Goal: Transaction & Acquisition: Purchase product/service

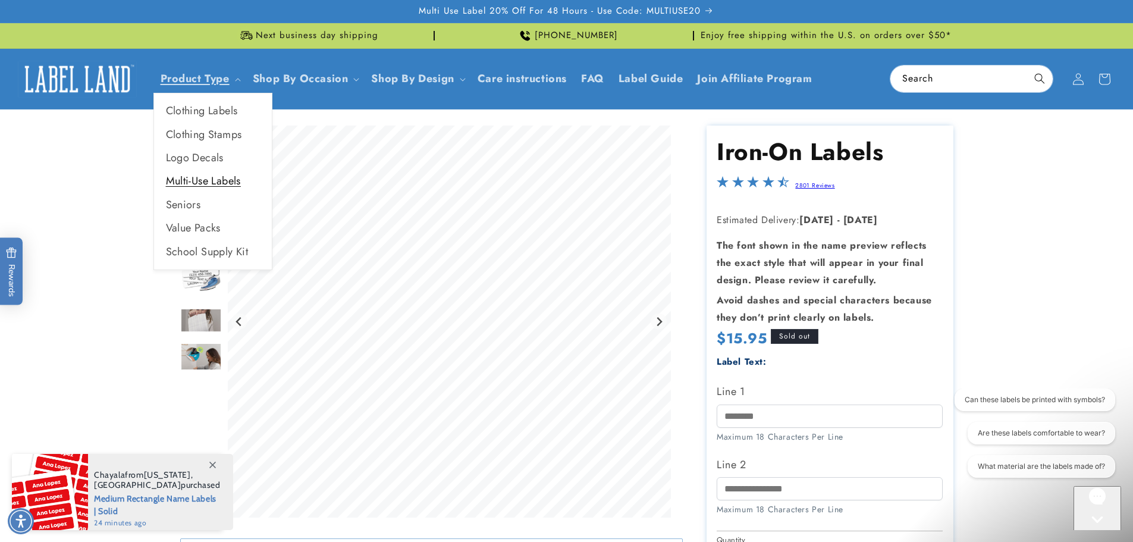
click at [212, 178] on link "Multi-Use Labels" at bounding box center [213, 181] width 118 height 23
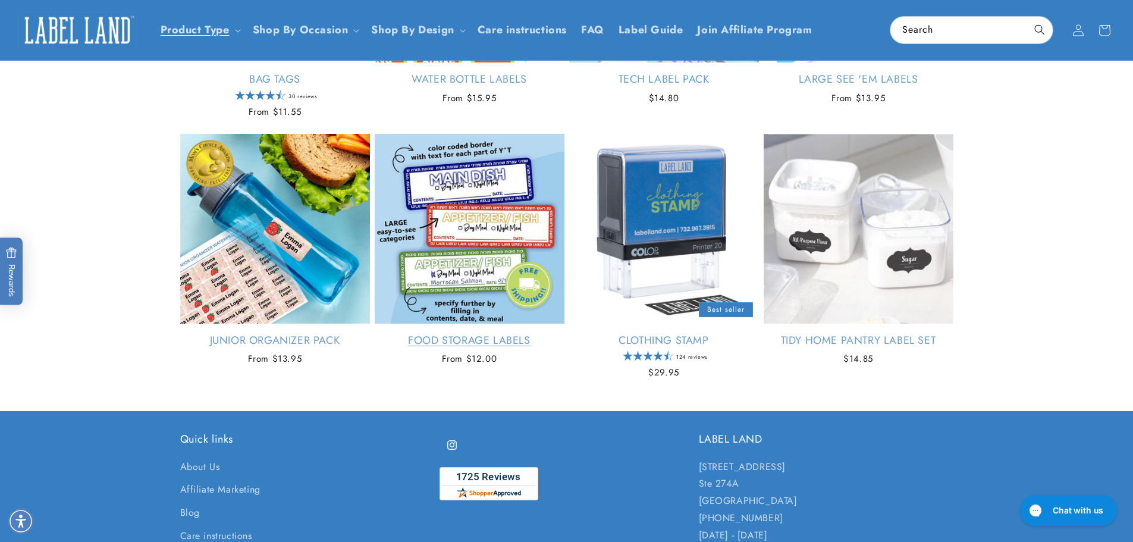
scroll to position [1134, 0]
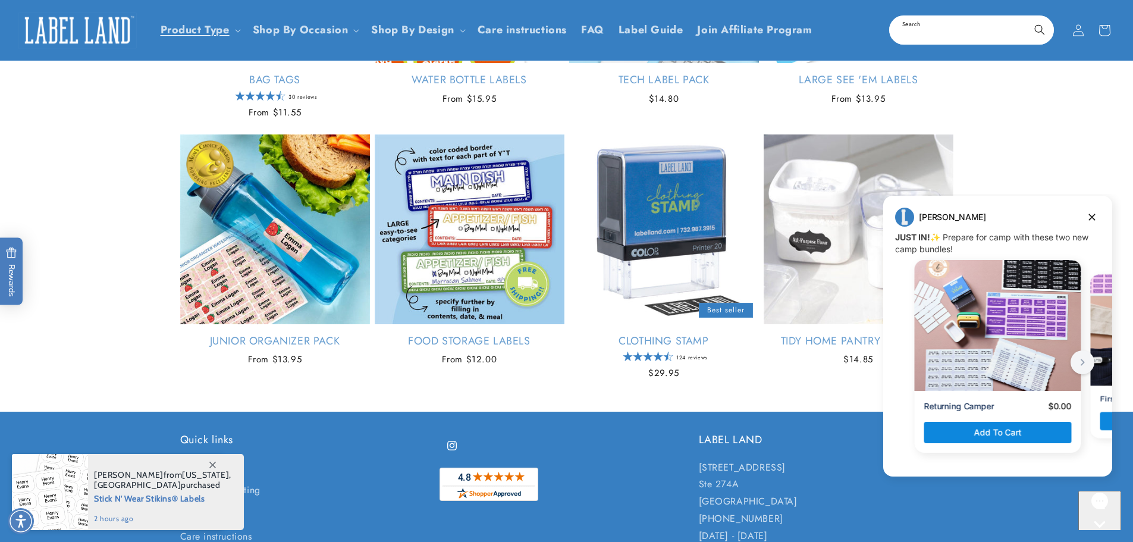
click at [920, 36] on input "Search" at bounding box center [972, 30] width 162 height 27
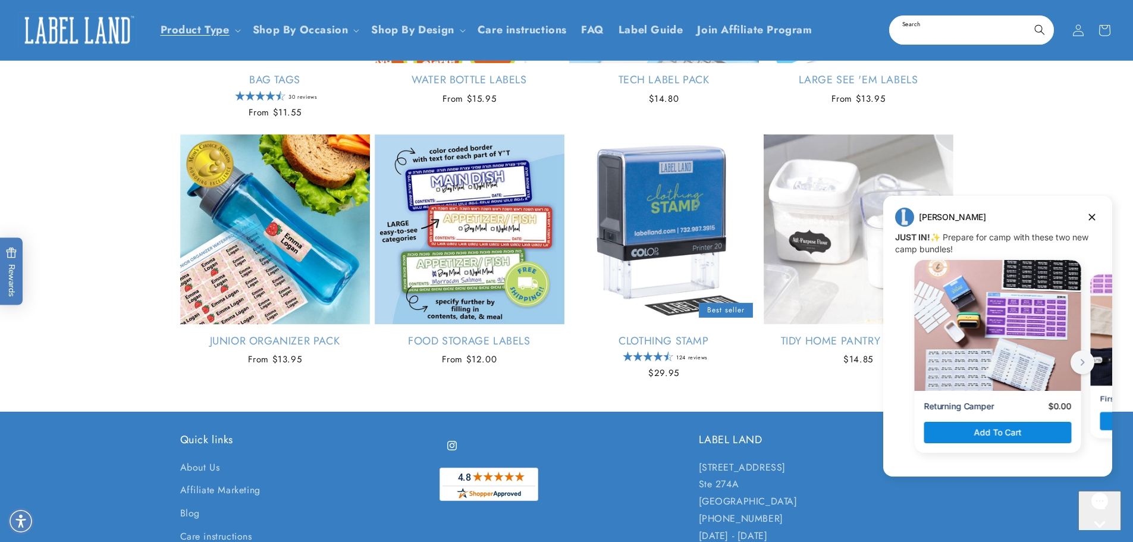
paste input "**********"
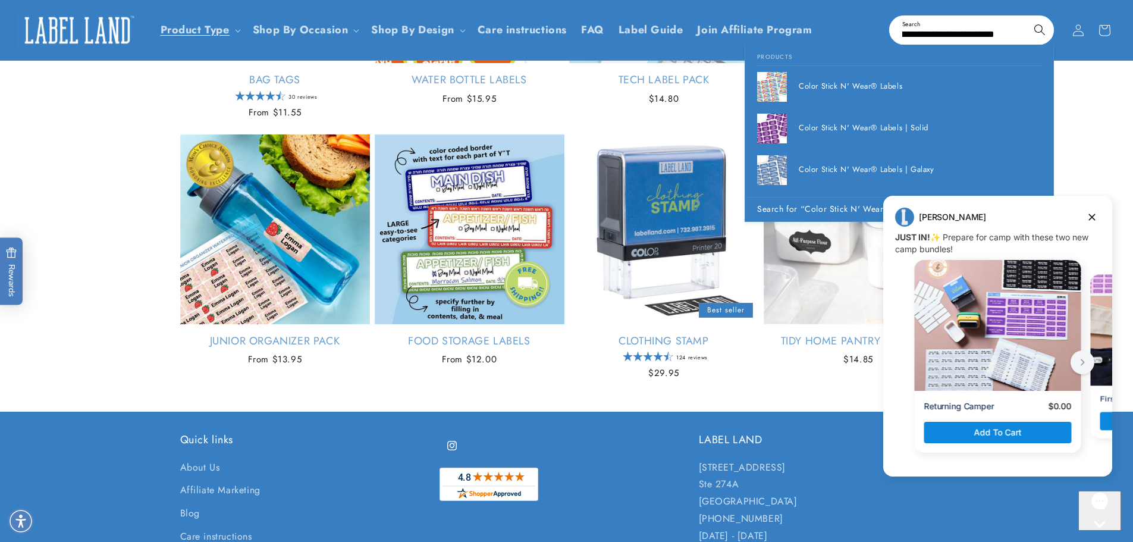
type input "**********"
click at [1027, 17] on button "Search" at bounding box center [1040, 30] width 26 height 26
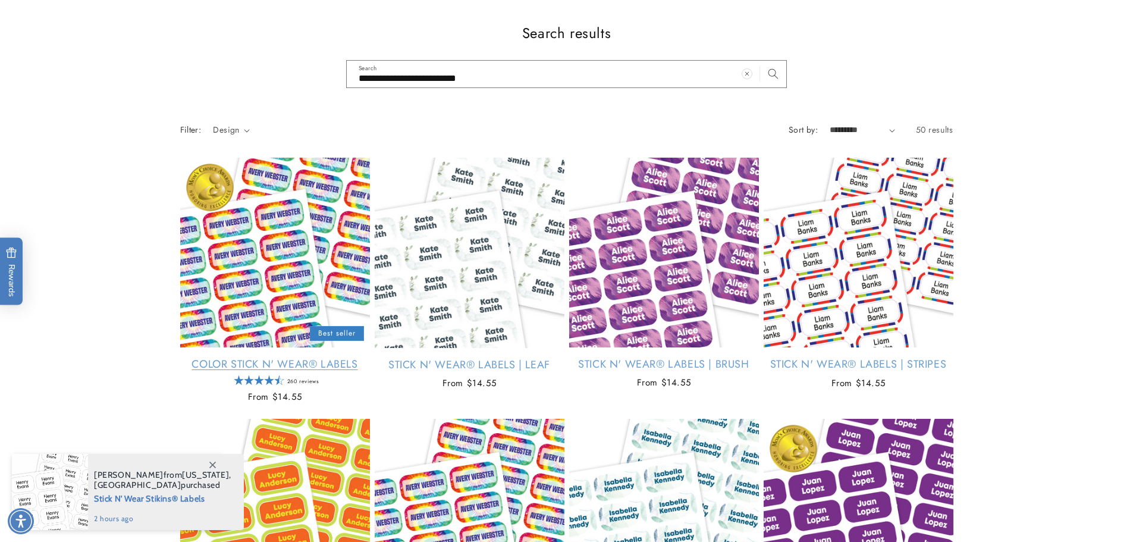
scroll to position [119, 0]
click at [245, 358] on link "Color Stick N' Wear® Labels" at bounding box center [275, 365] width 190 height 14
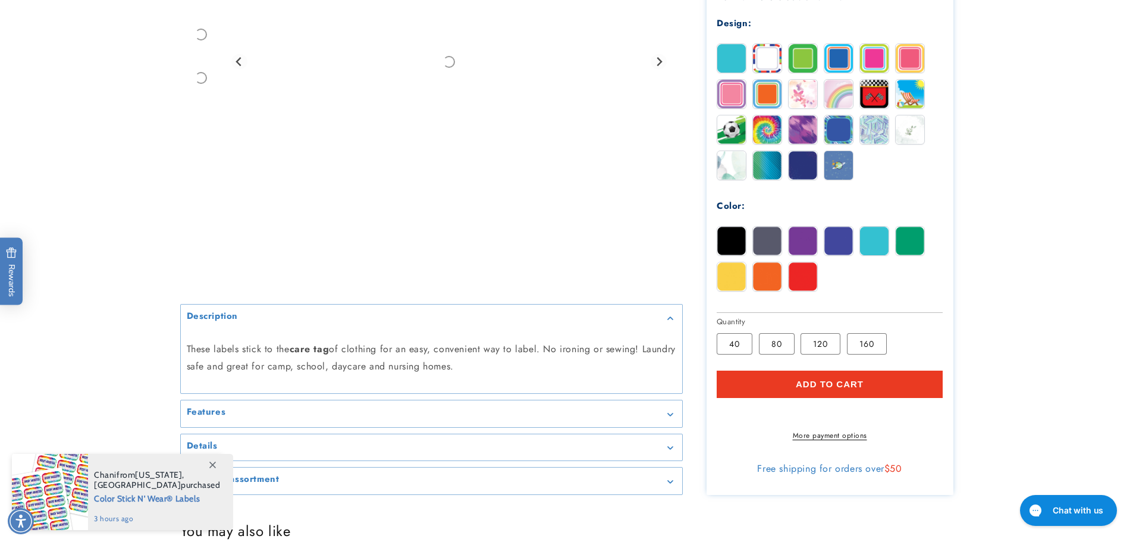
scroll to position [773, 0]
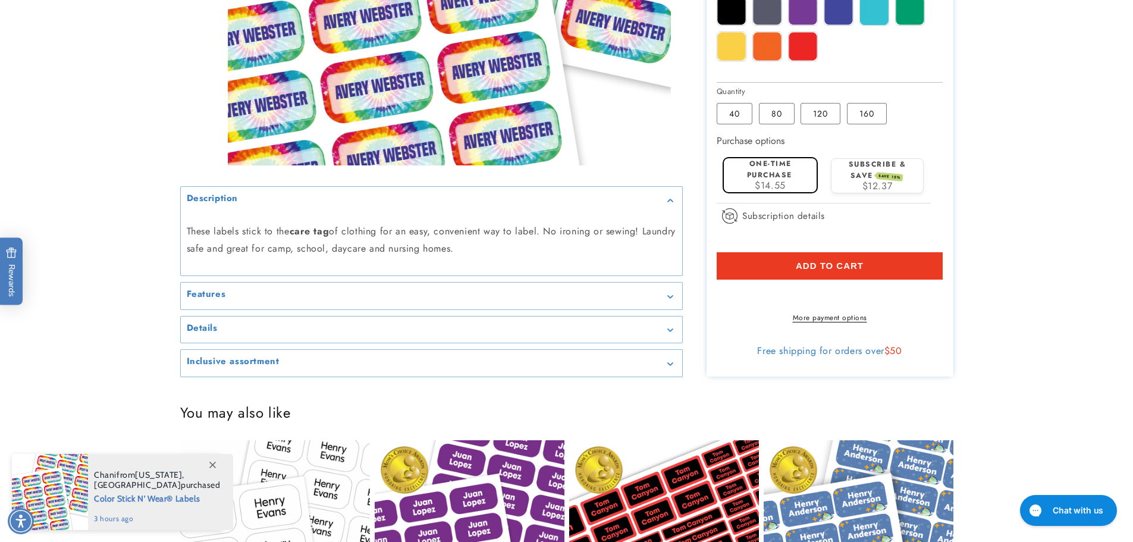
click at [296, 334] on div "Details" at bounding box center [432, 329] width 490 height 9
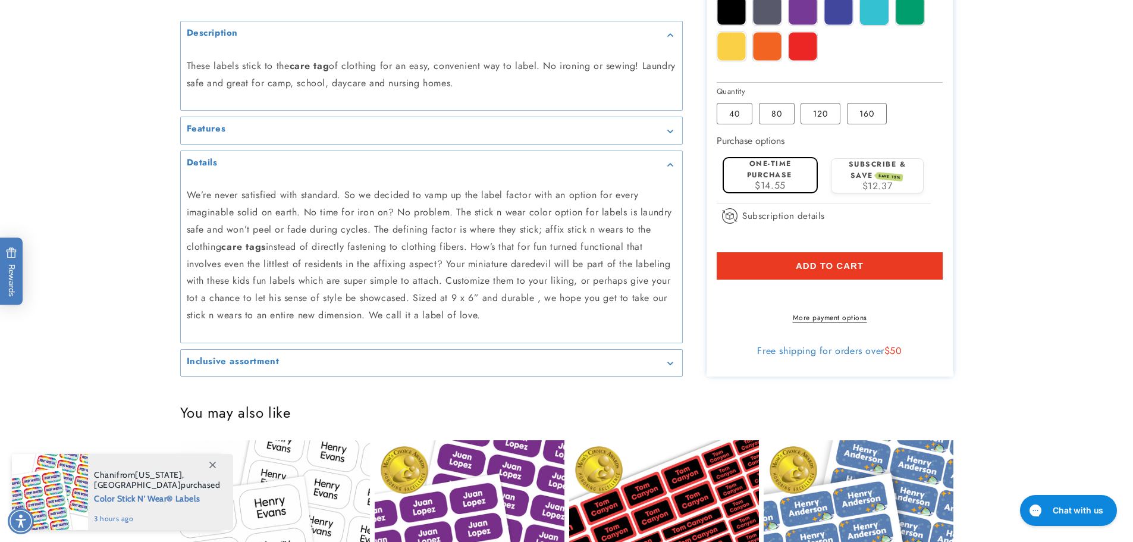
click at [223, 136] on h2 "Features" at bounding box center [206, 130] width 39 height 12
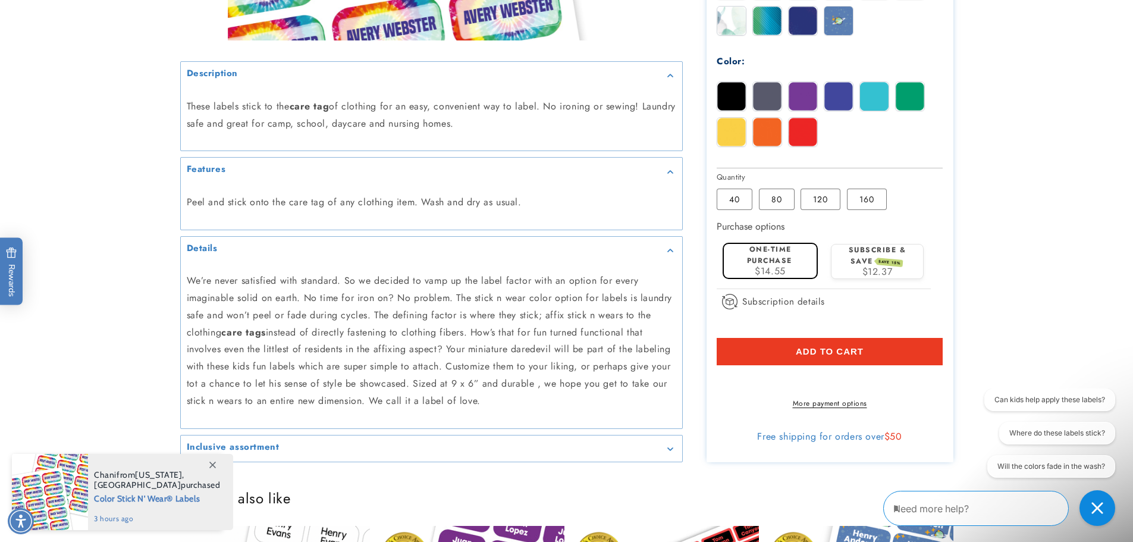
scroll to position [714, 0]
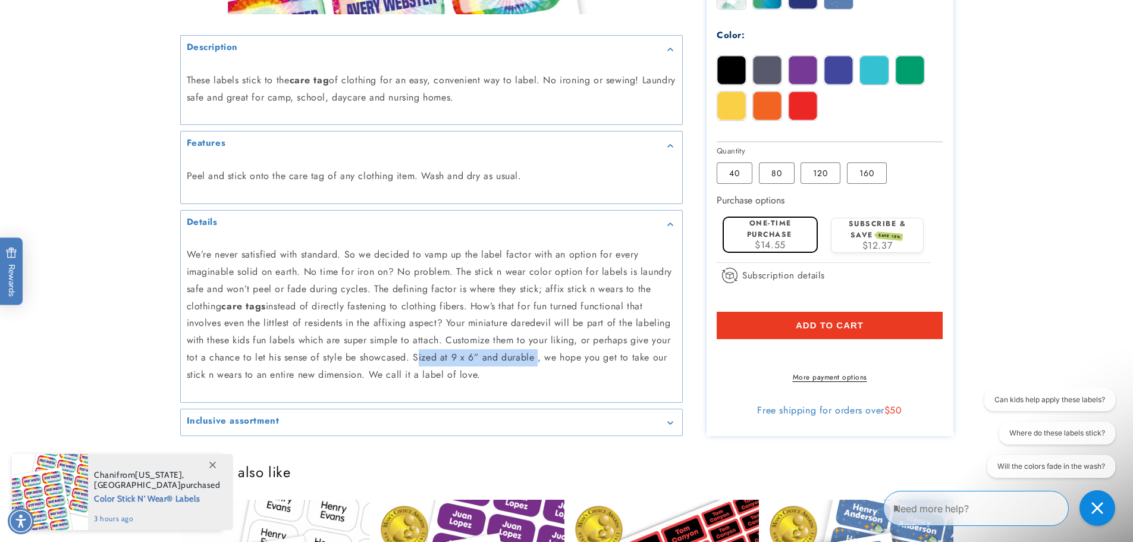
drag, startPoint x: 412, startPoint y: 368, endPoint x: 487, endPoint y: 370, distance: 75.0
click at [533, 375] on p "We’re never satisfied with standard. So we decided to vamp up the label factor …" at bounding box center [432, 315] width 490 height 137
copy p "Sized at 9 x 6” and durable"
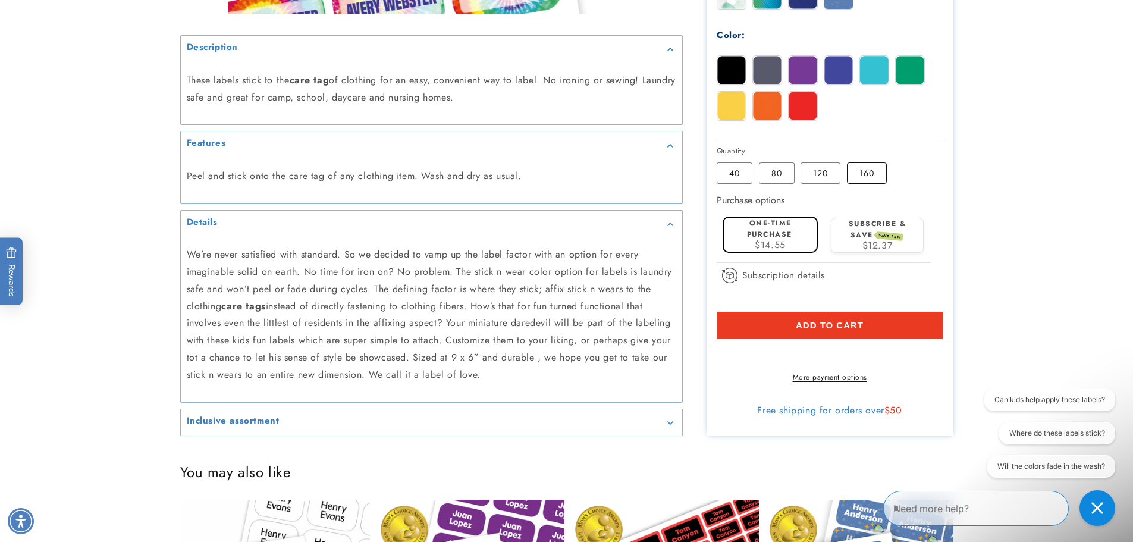
click at [877, 174] on label "160 Variant sold out or unavailable" at bounding box center [867, 172] width 40 height 21
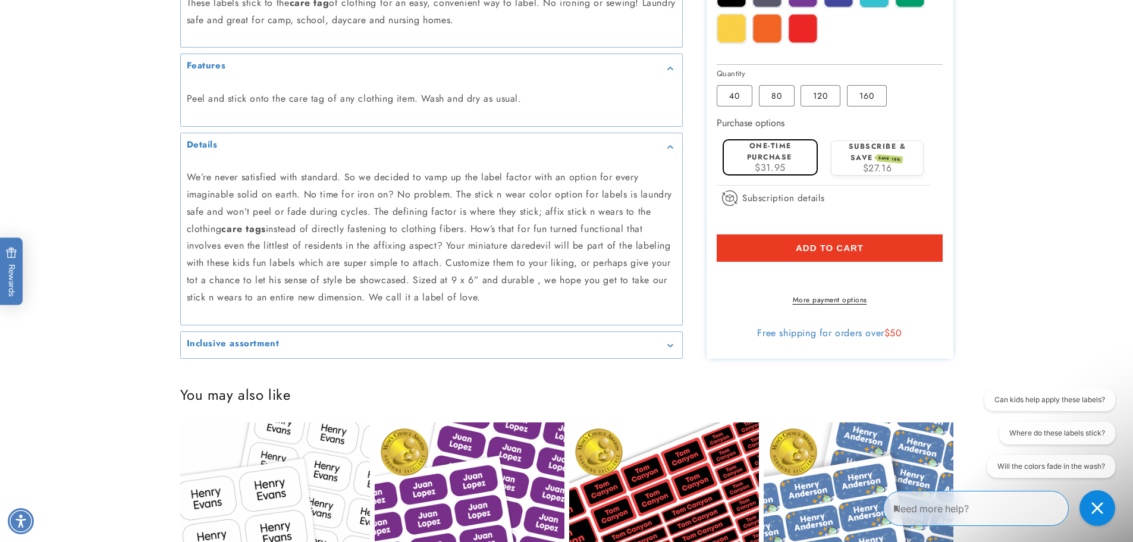
scroll to position [952, 0]
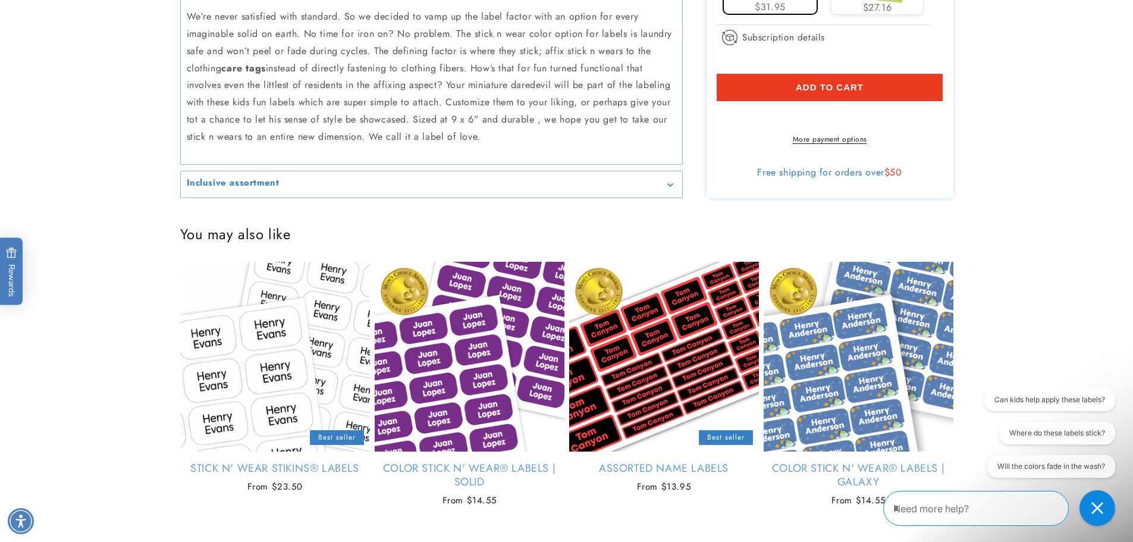
click at [536, 189] on div "Inclusive assortment" at bounding box center [432, 184] width 490 height 9
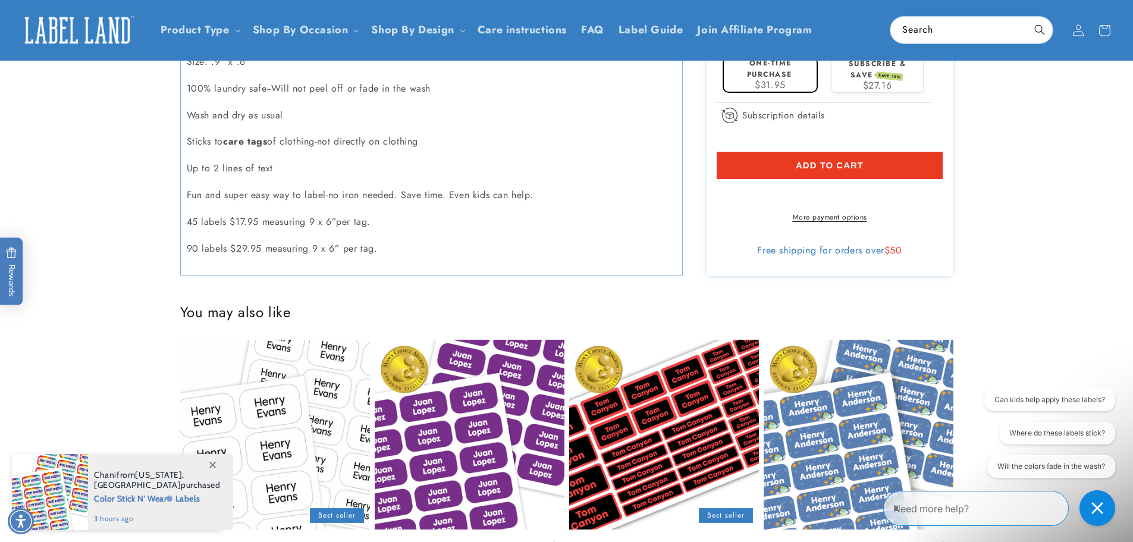
scroll to position [833, 0]
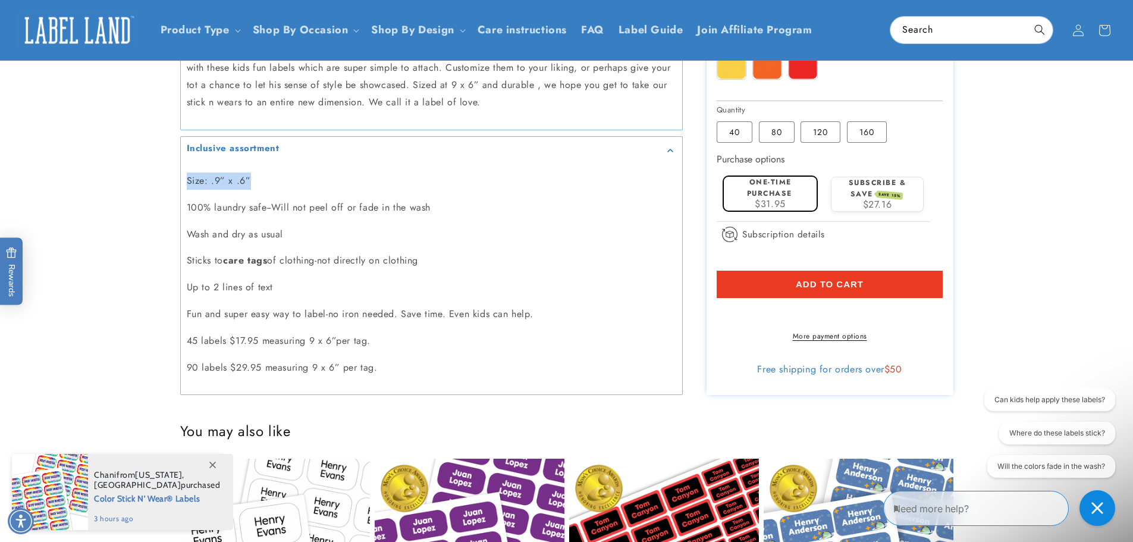
drag, startPoint x: 260, startPoint y: 179, endPoint x: 200, endPoint y: 174, distance: 59.7
drag, startPoint x: 211, startPoint y: 190, endPoint x: 219, endPoint y: 182, distance: 11.4
click at [219, 182] on p "Size: .9” x .6”" at bounding box center [432, 181] width 490 height 17
click at [219, 181] on p "Size: .9” x .6”" at bounding box center [432, 181] width 490 height 17
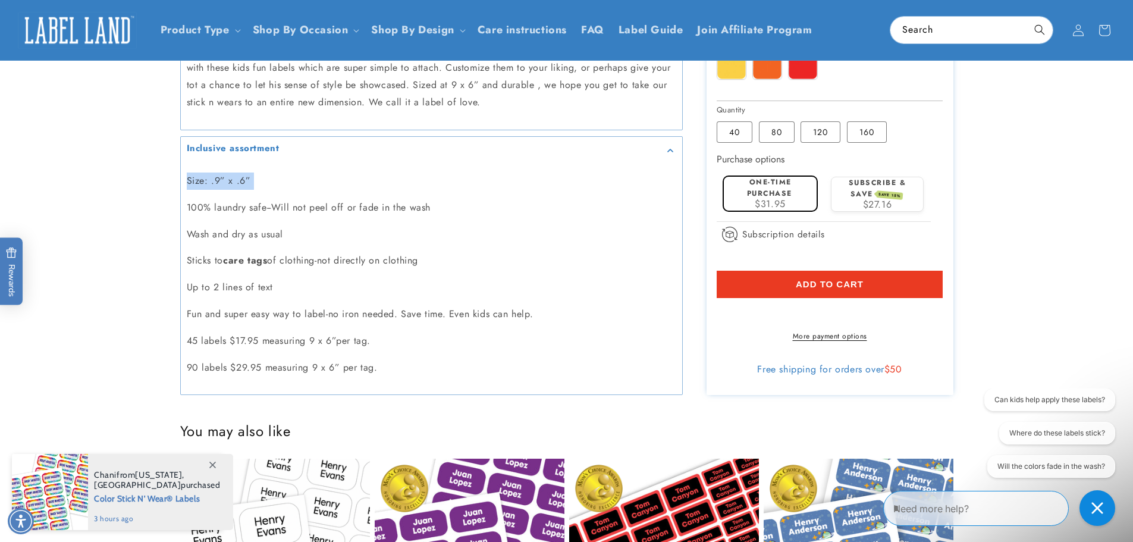
click at [219, 181] on p "Size: .9” x .6”" at bounding box center [432, 181] width 490 height 17
copy p "Size: .9” x .6”"
click at [203, 175] on p "Size: .9” x .6”" at bounding box center [432, 181] width 490 height 17
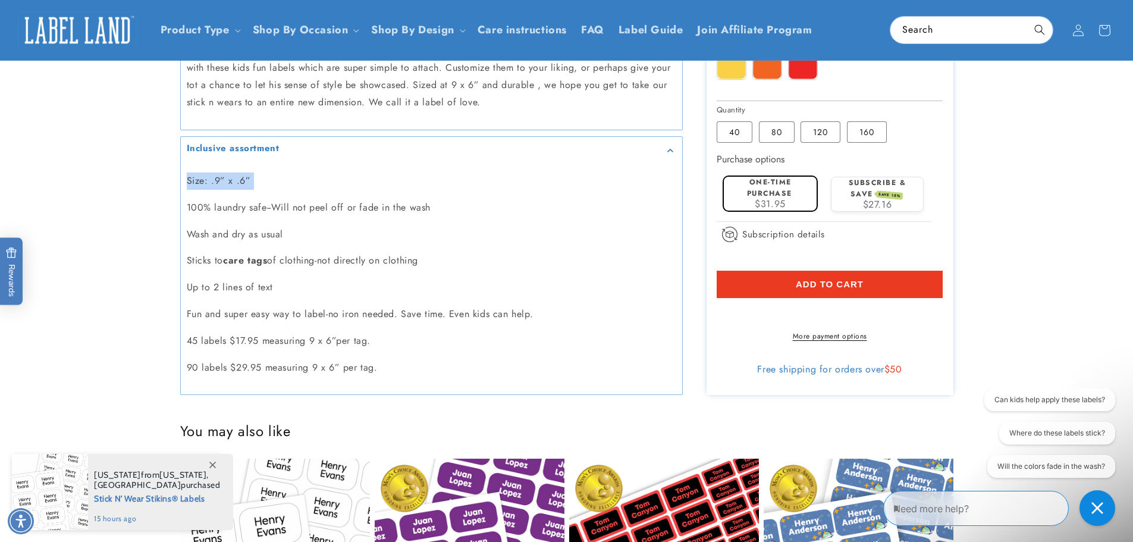
click at [203, 175] on p "Size: .9” x .6”" at bounding box center [432, 181] width 490 height 17
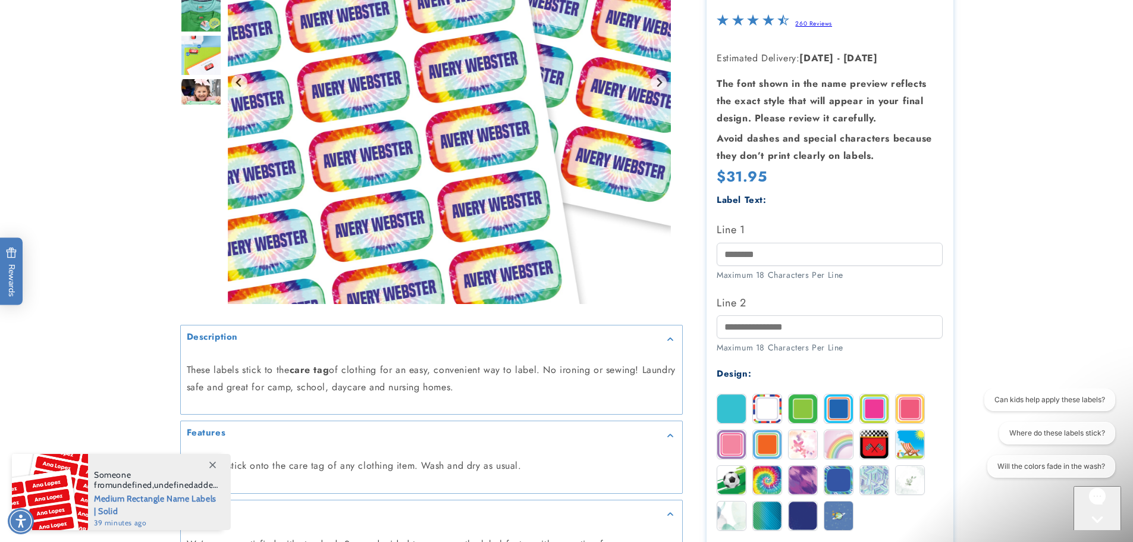
scroll to position [0, 0]
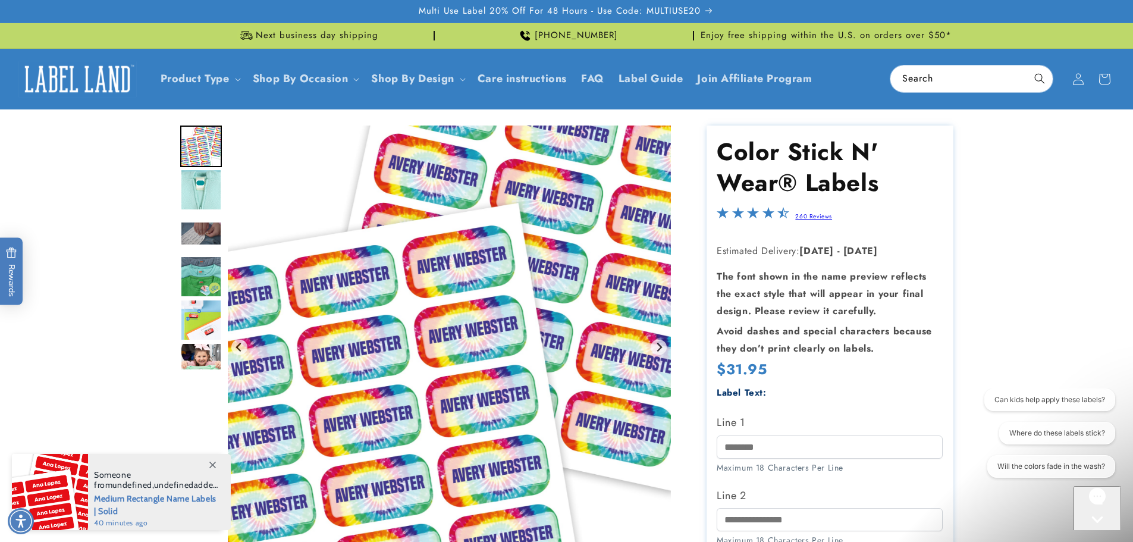
click at [400, 287] on img "Gallery Viewer" at bounding box center [449, 347] width 443 height 443
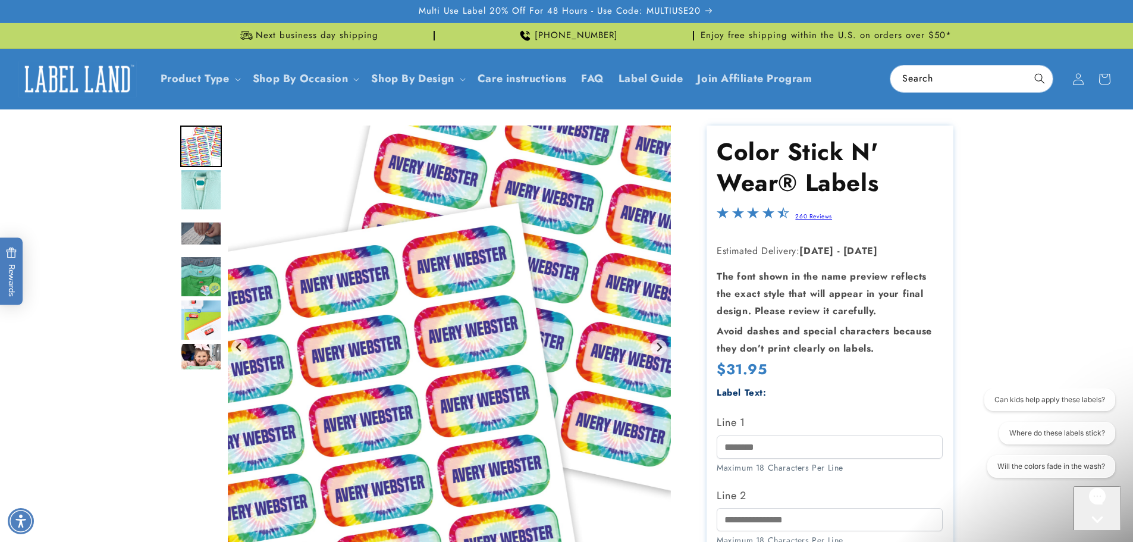
click at [187, 191] on img "Go to slide 2" at bounding box center [201, 190] width 42 height 42
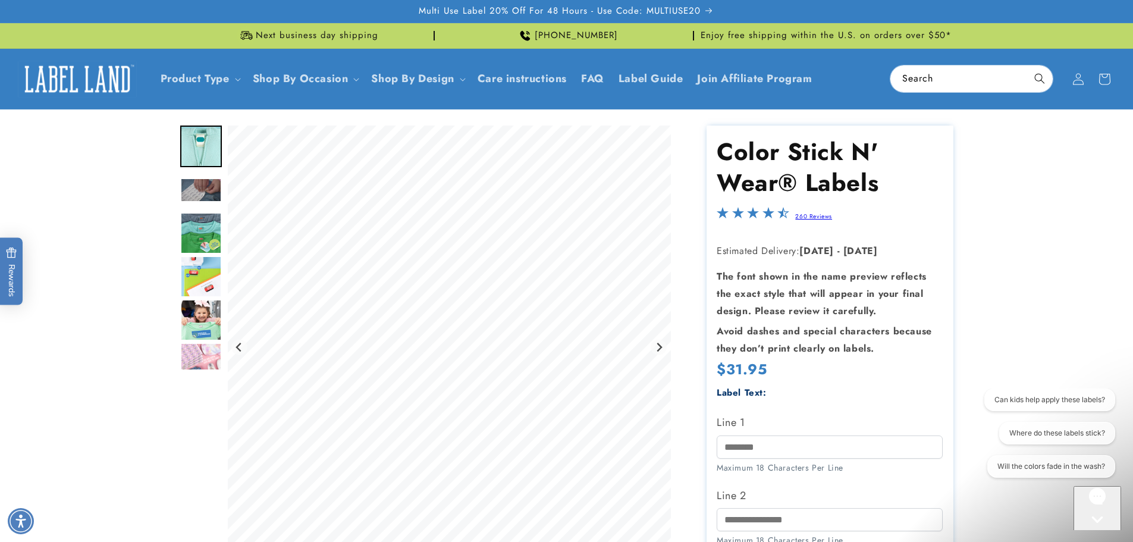
click at [209, 225] on img "Go to slide 4" at bounding box center [201, 233] width 42 height 42
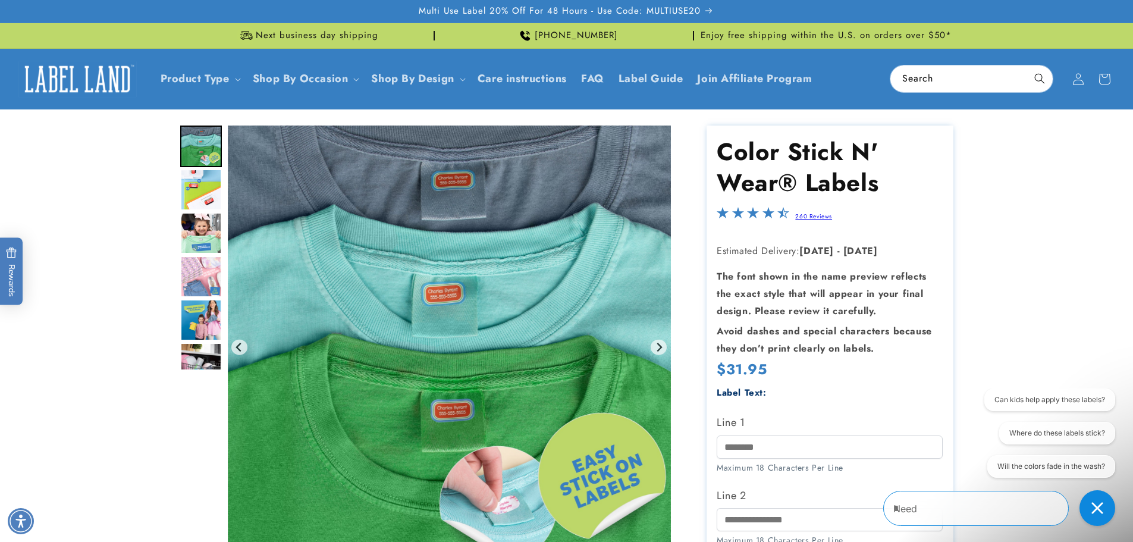
click at [237, 259] on img "Gallery Viewer" at bounding box center [449, 347] width 443 height 443
click at [187, 344] on img "Go to slide 9" at bounding box center [201, 364] width 42 height 42
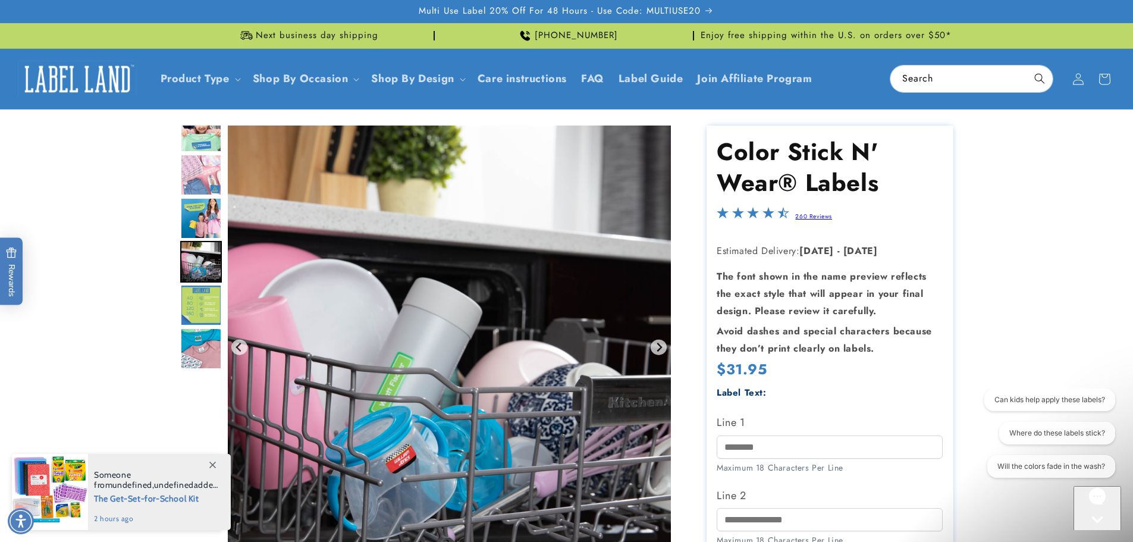
click at [199, 136] on img "Go to slide 6" at bounding box center [201, 132] width 42 height 42
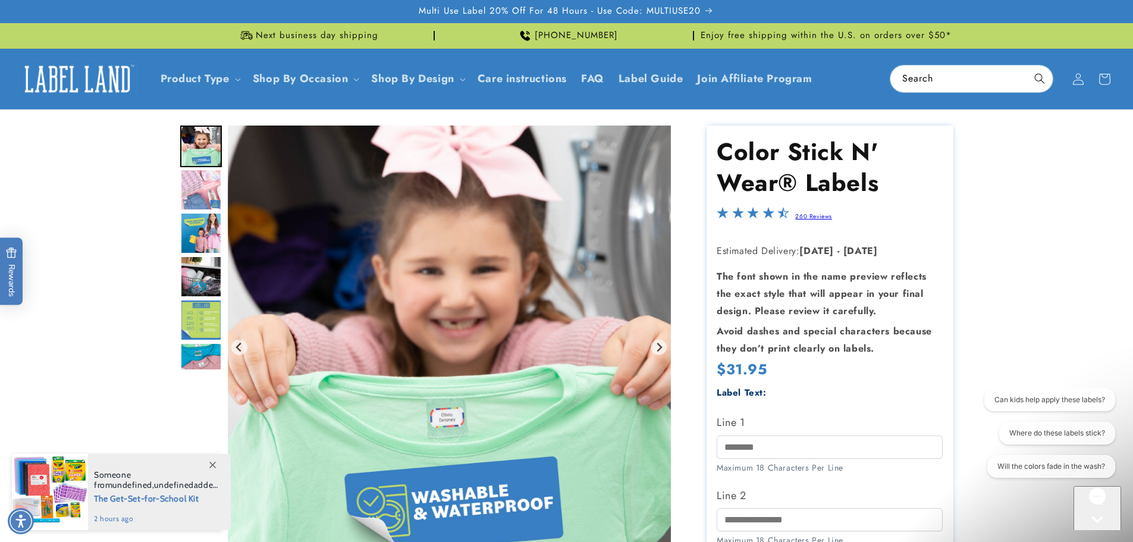
click at [199, 171] on img "Go to slide 7" at bounding box center [201, 190] width 42 height 42
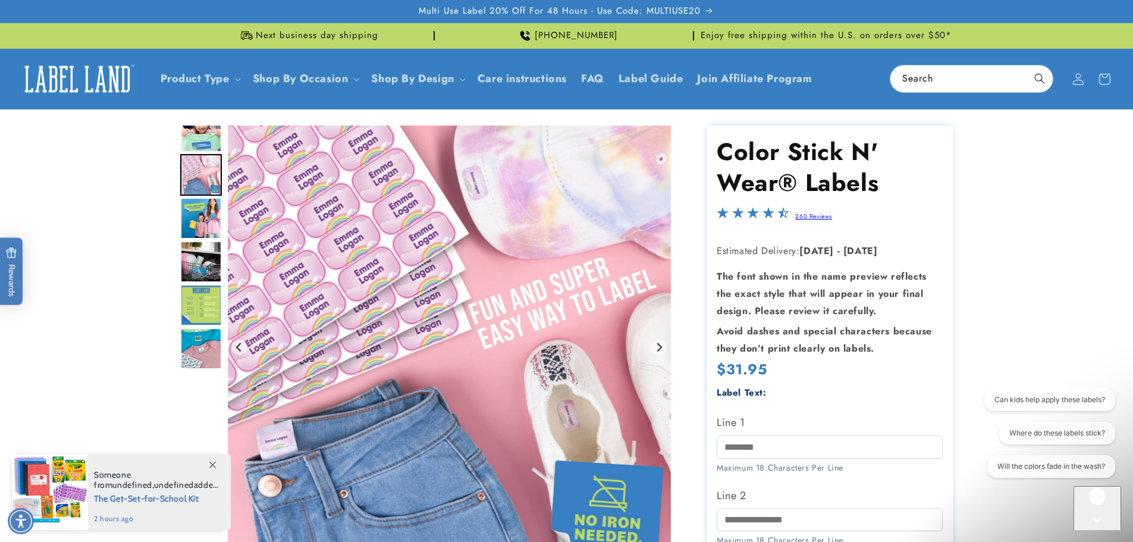
click at [205, 200] on img "Go to slide 8" at bounding box center [201, 219] width 42 height 42
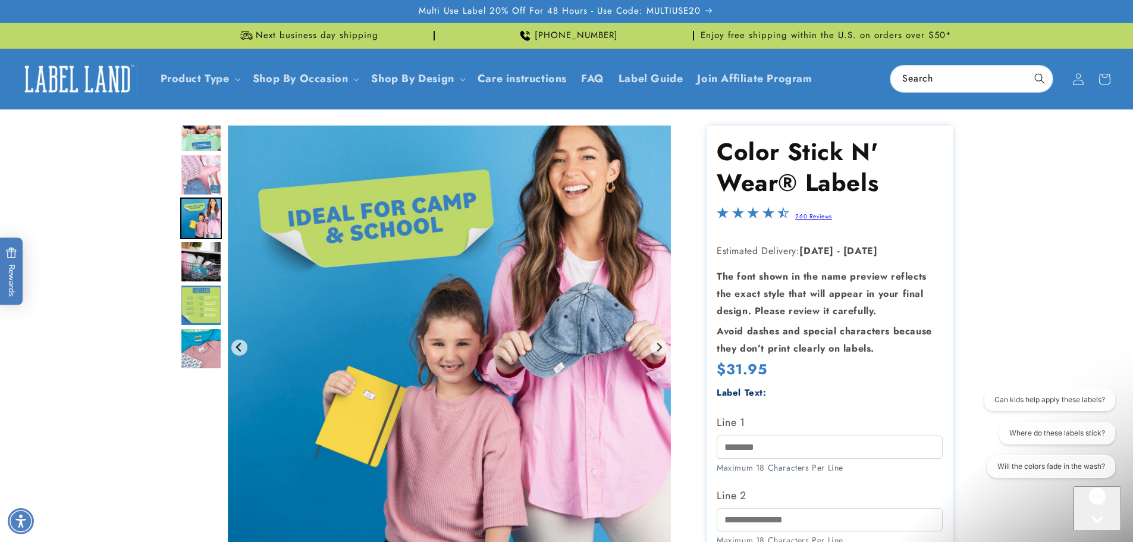
click at [205, 211] on img "Go to slide 8" at bounding box center [201, 219] width 42 height 42
click at [204, 225] on img "Go to slide 8" at bounding box center [201, 219] width 42 height 42
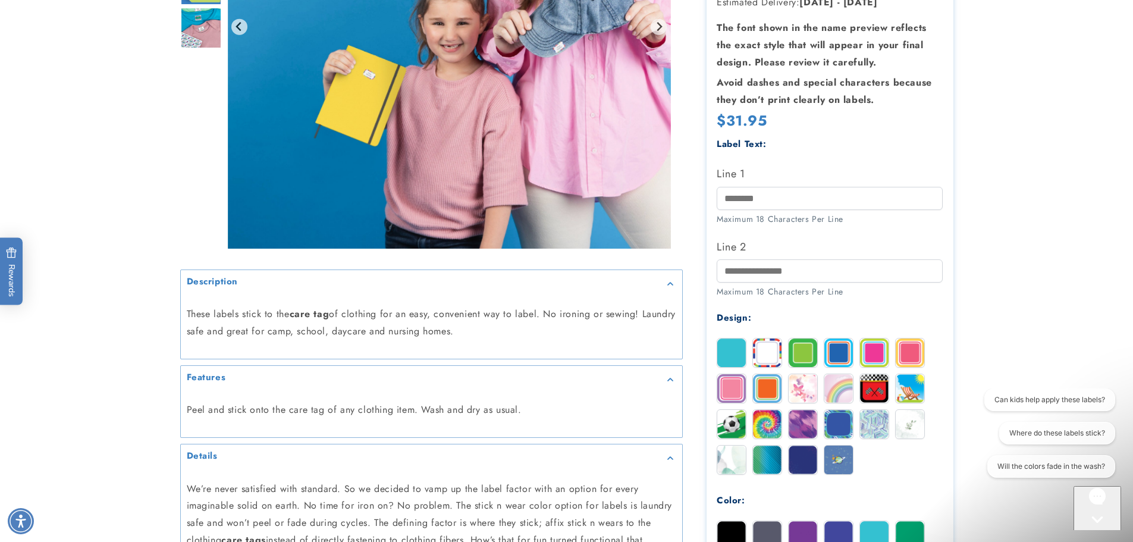
scroll to position [357, 0]
